Goal: Task Accomplishment & Management: Use online tool/utility

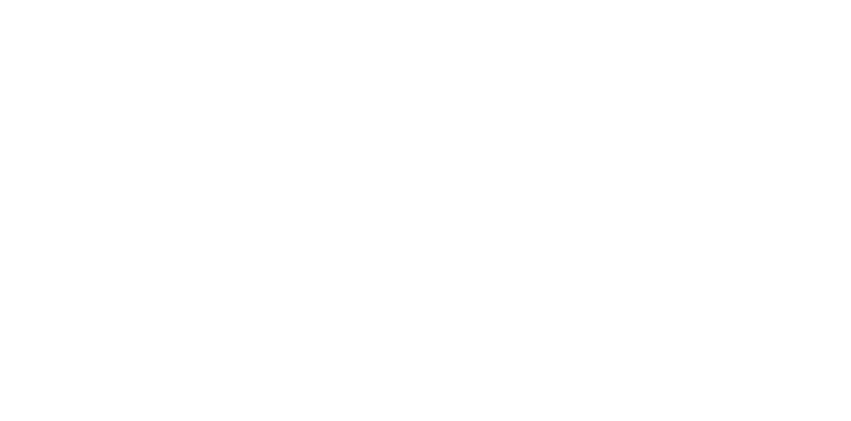
scroll to position [129, 0]
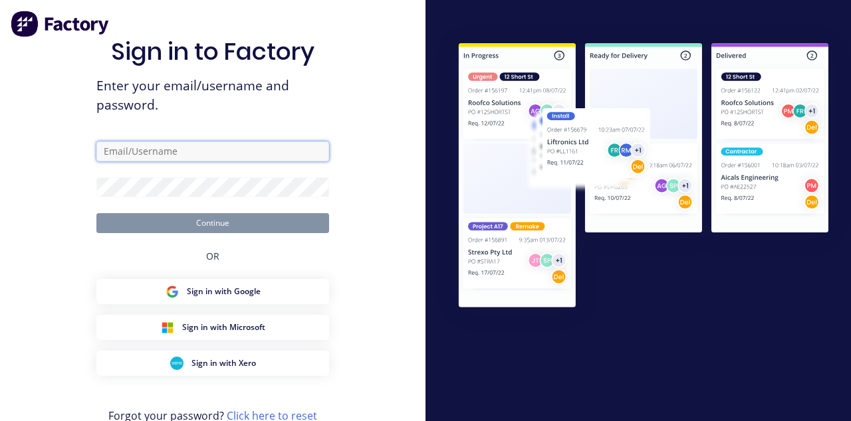
click at [223, 161] on input "text" at bounding box center [212, 152] width 233 height 20
type input "[EMAIL_ADDRESS][DOMAIN_NAME]"
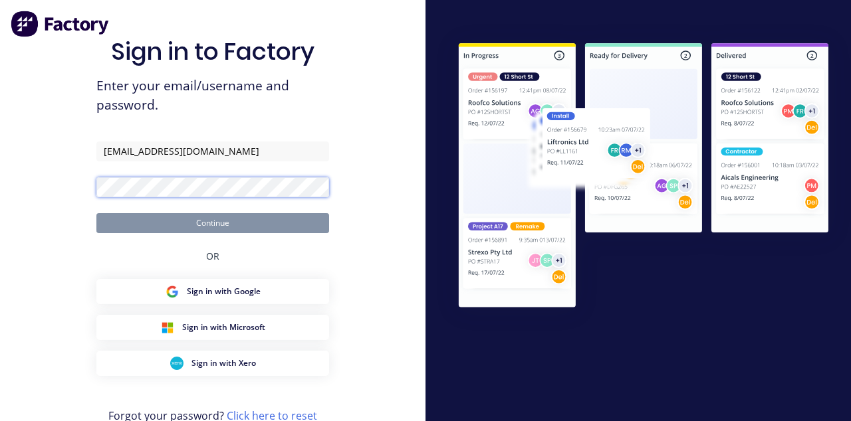
click at [96, 213] on button "Continue" at bounding box center [212, 223] width 233 height 20
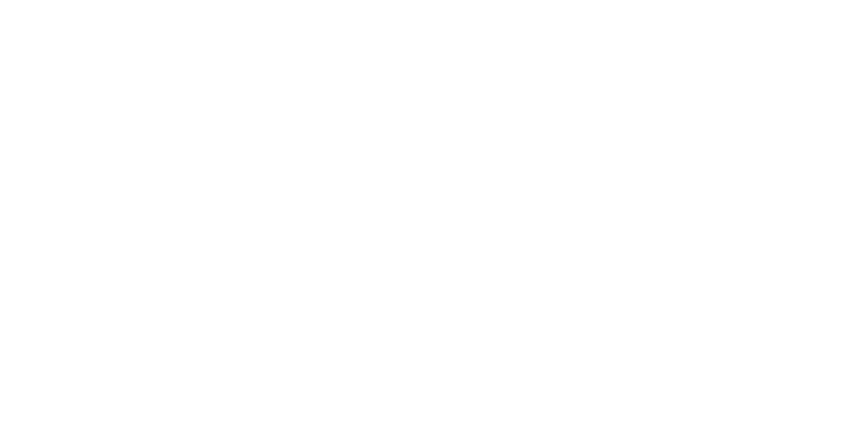
scroll to position [129, 0]
click at [176, 190] on button "Tracking" at bounding box center [113, 182] width 126 height 33
click at [565, 377] on button "button" at bounding box center [556, 375] width 17 height 17
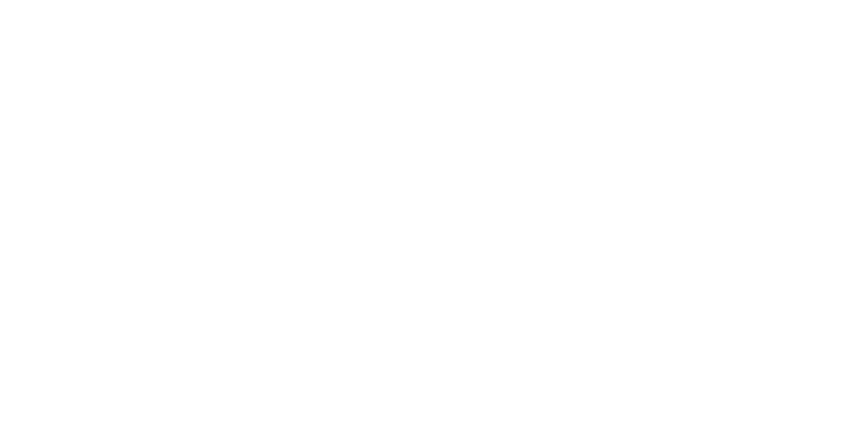
click at [420, 209] on button "Clock Off" at bounding box center [383, 210] width 73 height 21
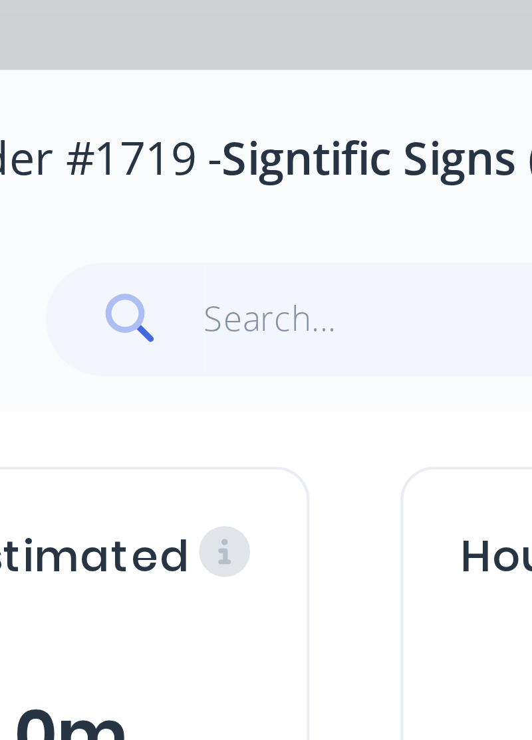
scroll to position [0, 0]
